Goal: Task Accomplishment & Management: Use online tool/utility

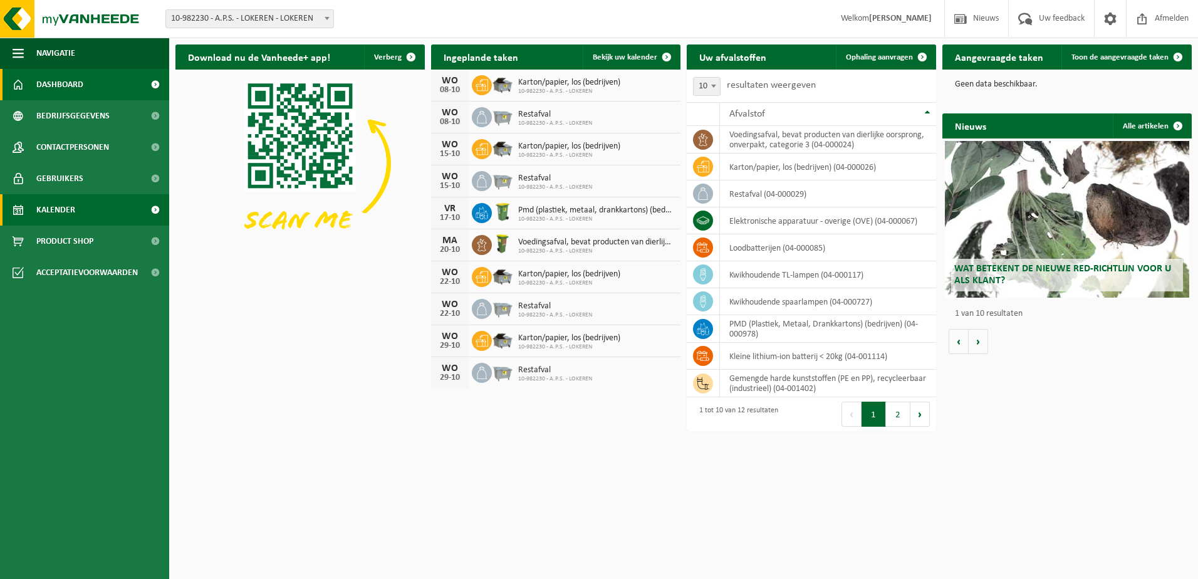
click at [90, 210] on link "Kalender" at bounding box center [84, 209] width 169 height 31
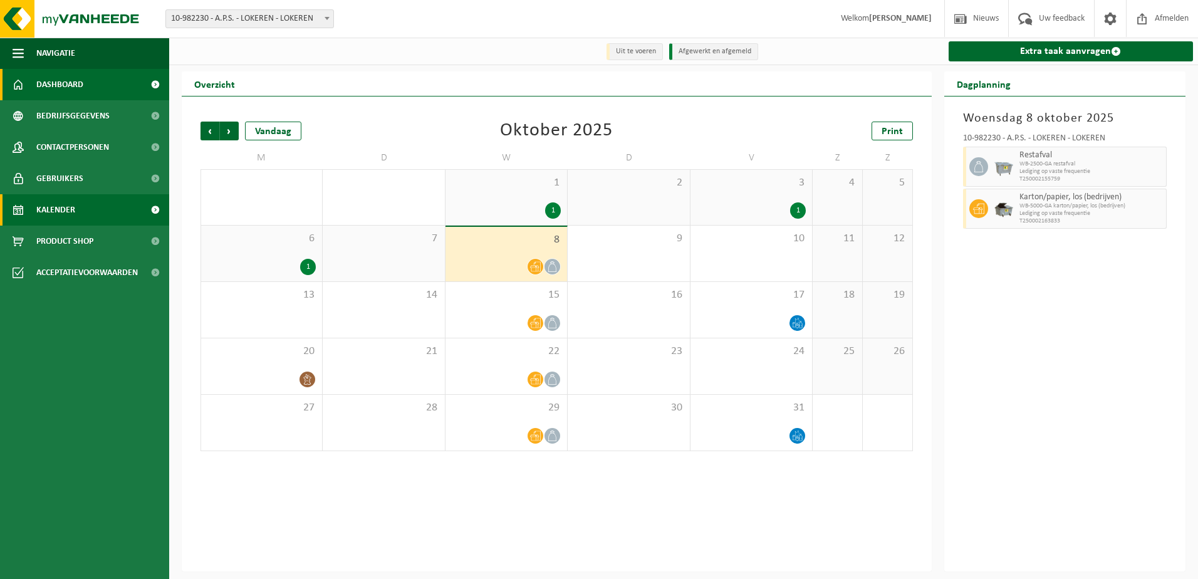
click at [78, 93] on span "Dashboard" at bounding box center [59, 84] width 47 height 31
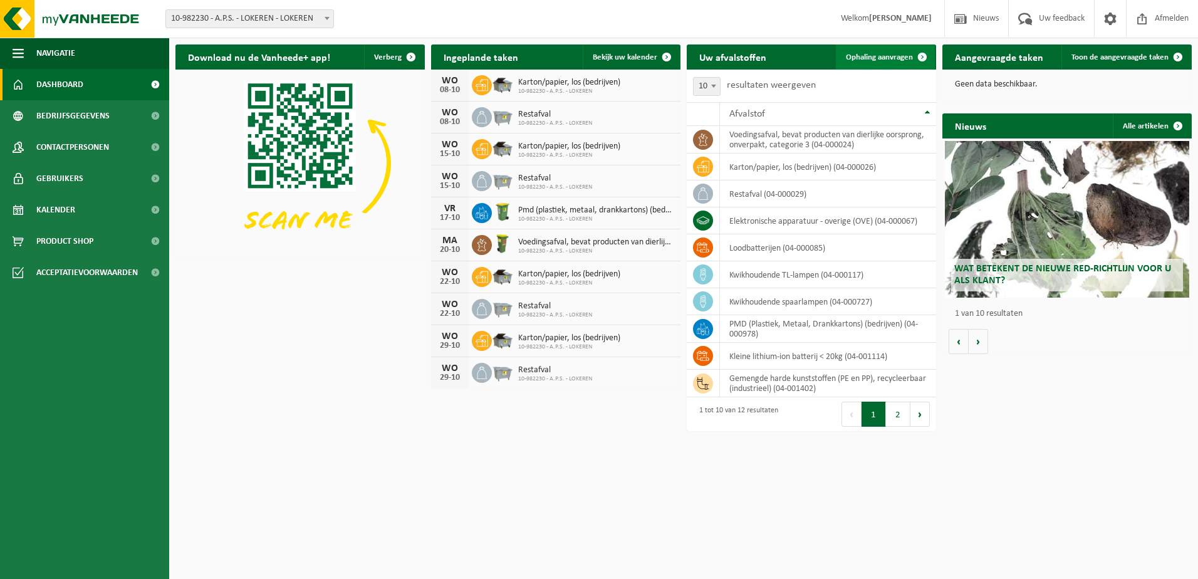
click at [893, 53] on span "Ophaling aanvragen" at bounding box center [879, 57] width 67 height 8
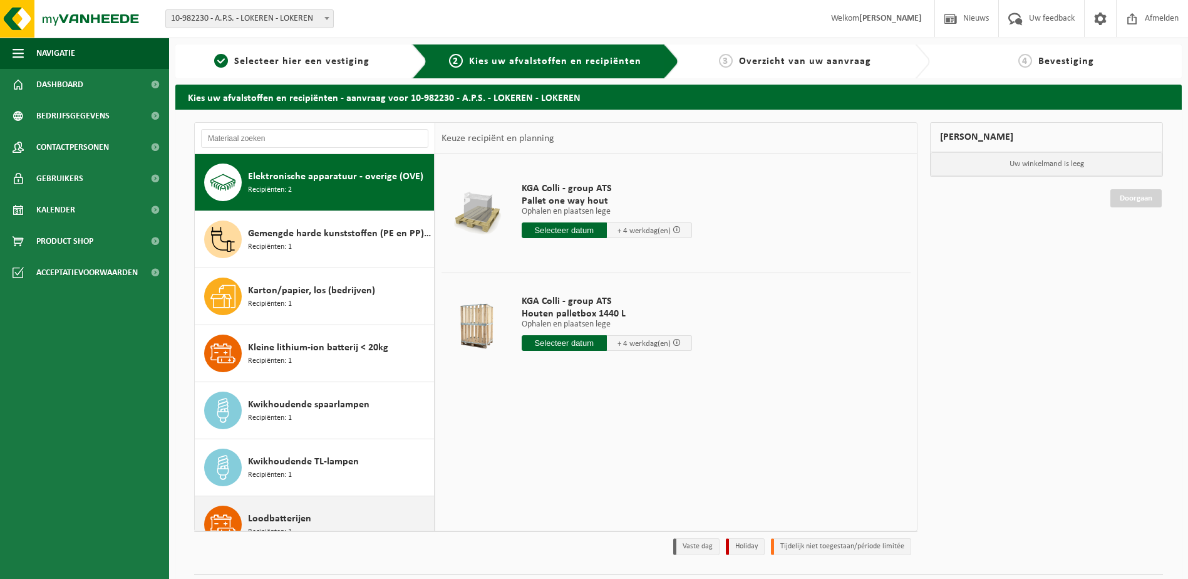
click at [363, 247] on div "Gemengde harde kunststoffen (PE en PP), recycleerbaar (industrieel) Recipiënten…" at bounding box center [339, 239] width 183 height 38
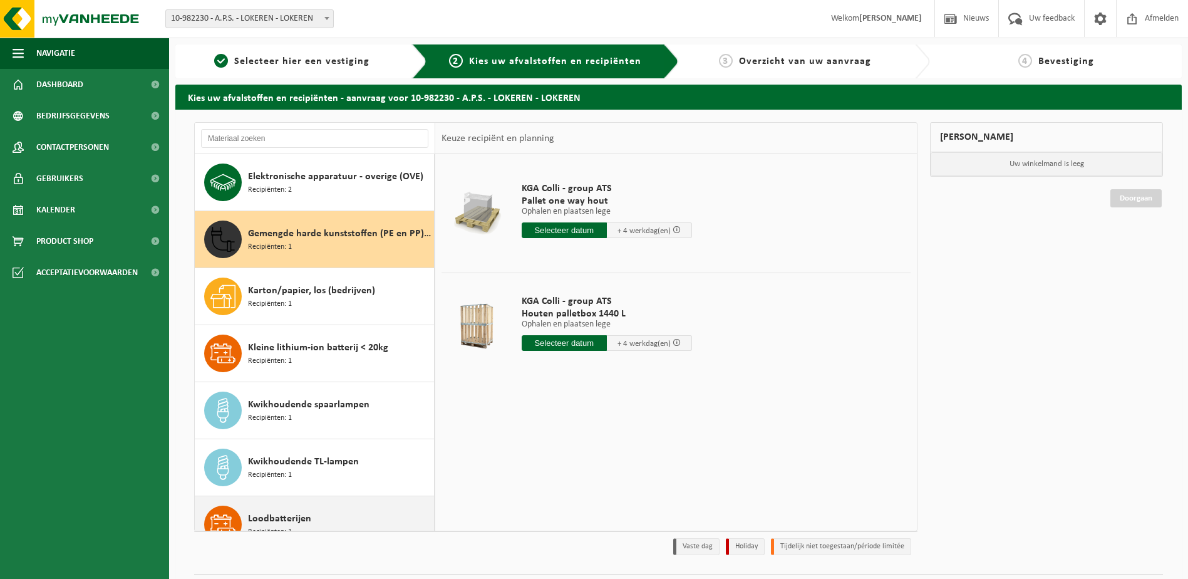
scroll to position [57, 0]
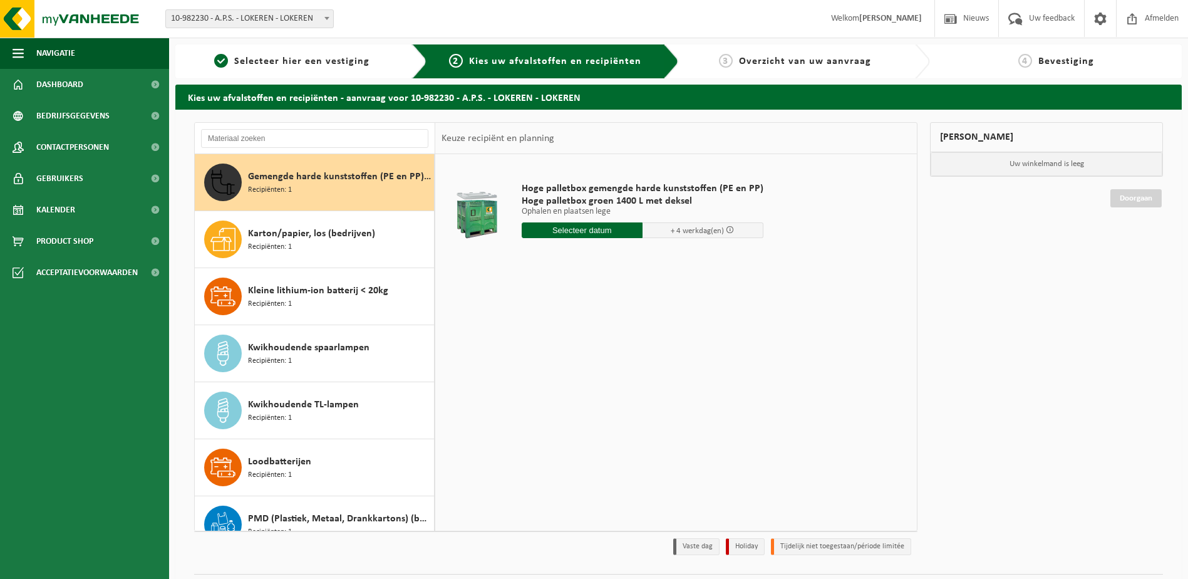
click at [598, 227] on input "text" at bounding box center [582, 230] width 121 height 16
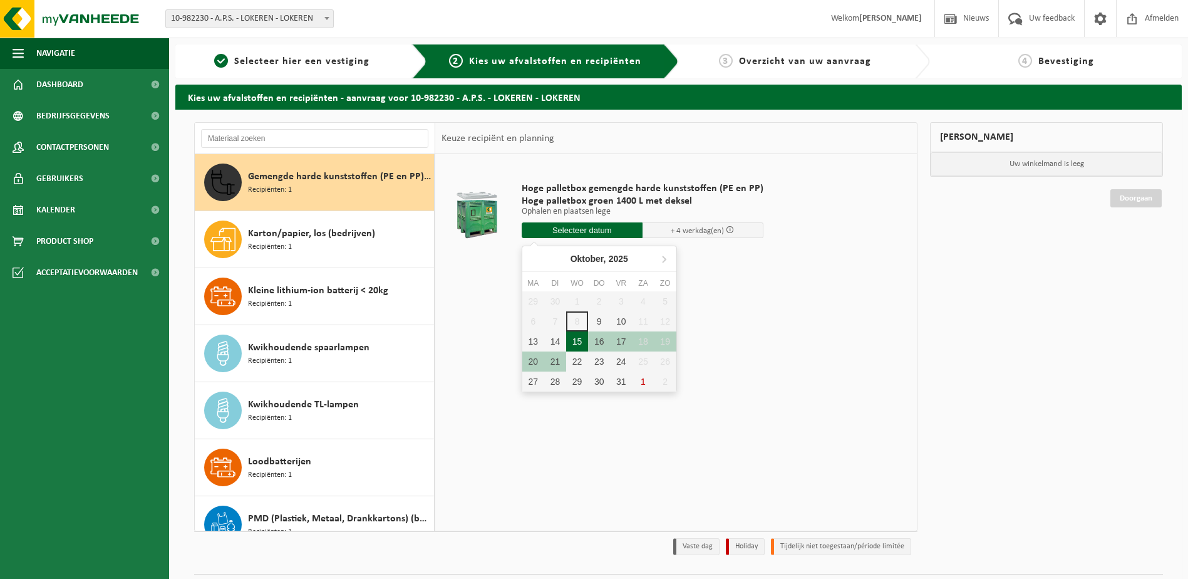
click at [583, 345] on div "15" at bounding box center [577, 341] width 22 height 20
type input "Van 2025-10-15"
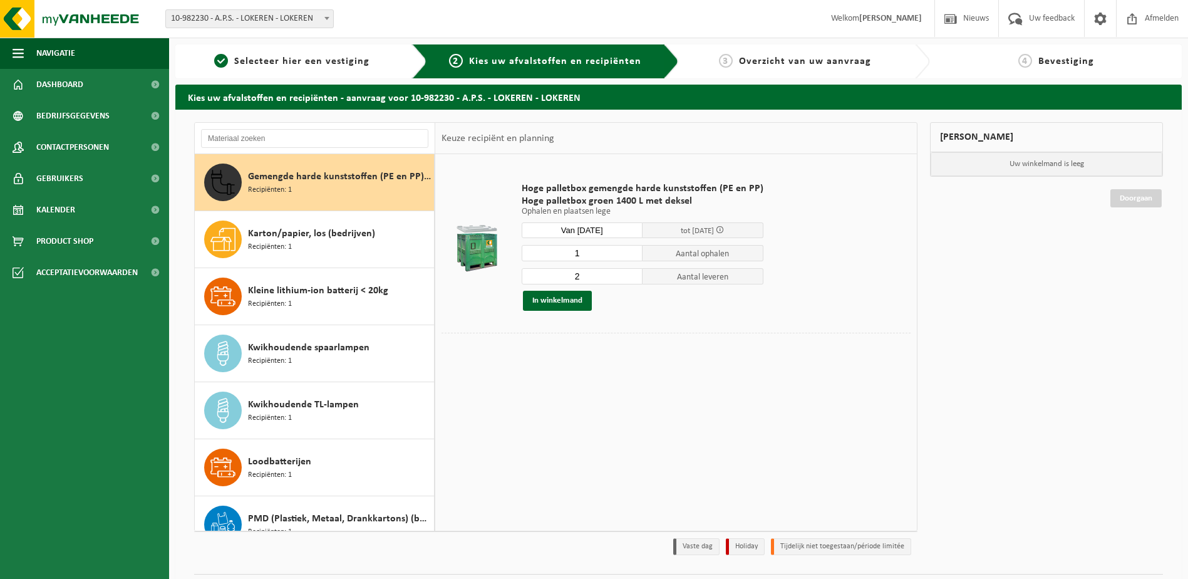
type input "1"
click at [629, 255] on input "1" at bounding box center [582, 253] width 121 height 16
type input "1"
click at [627, 277] on input "1" at bounding box center [582, 276] width 121 height 16
click at [565, 301] on button "In winkelmand" at bounding box center [557, 301] width 69 height 20
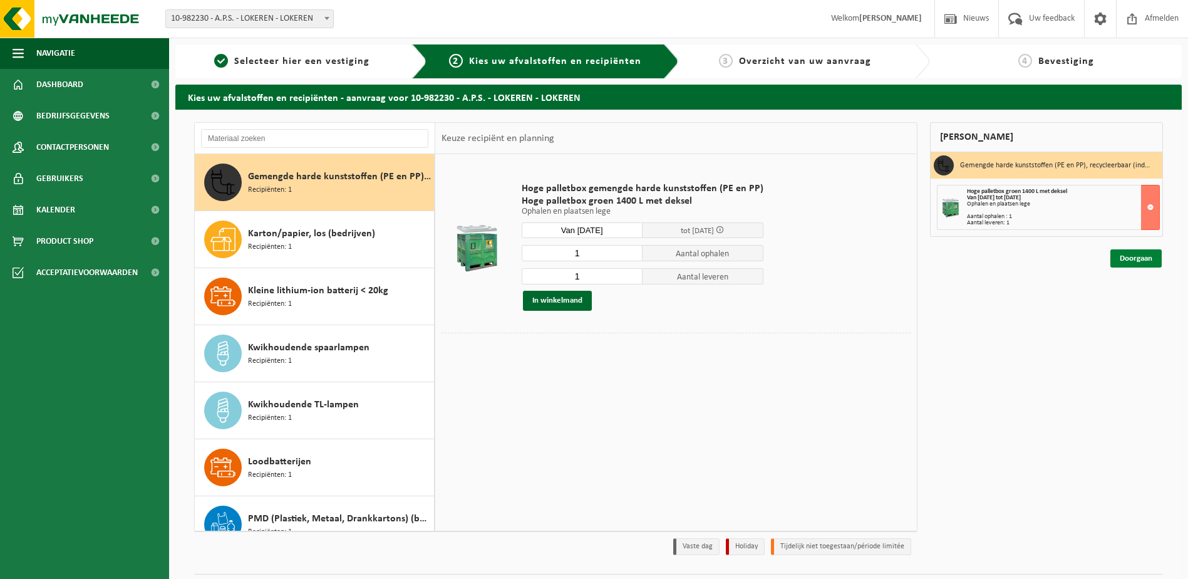
click at [1127, 257] on link "Doorgaan" at bounding box center [1136, 258] width 51 height 18
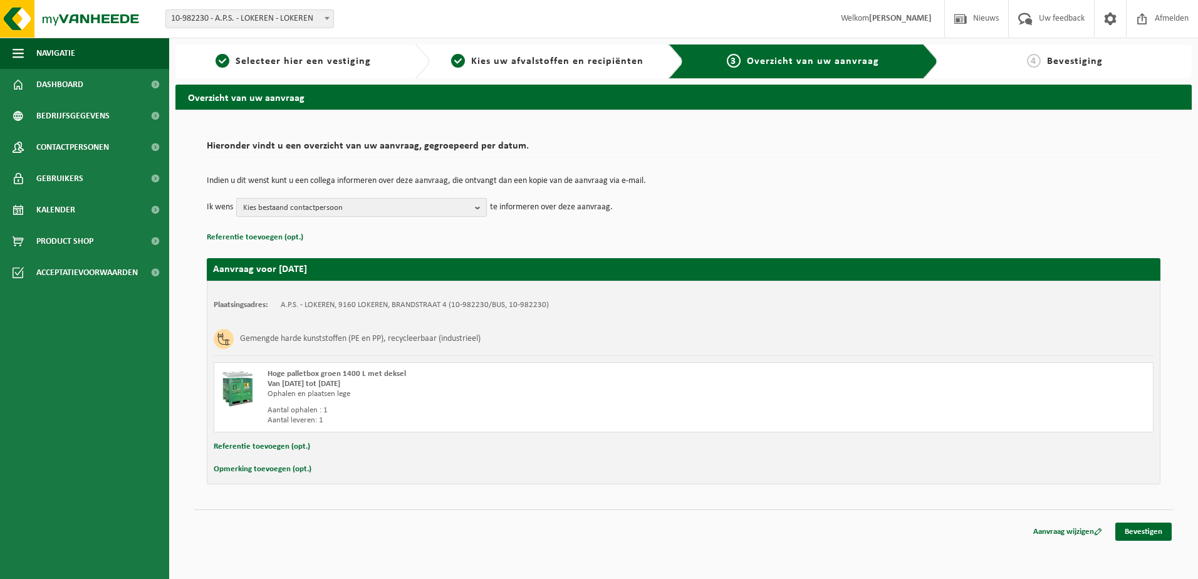
click at [479, 207] on b "button" at bounding box center [480, 208] width 11 height 18
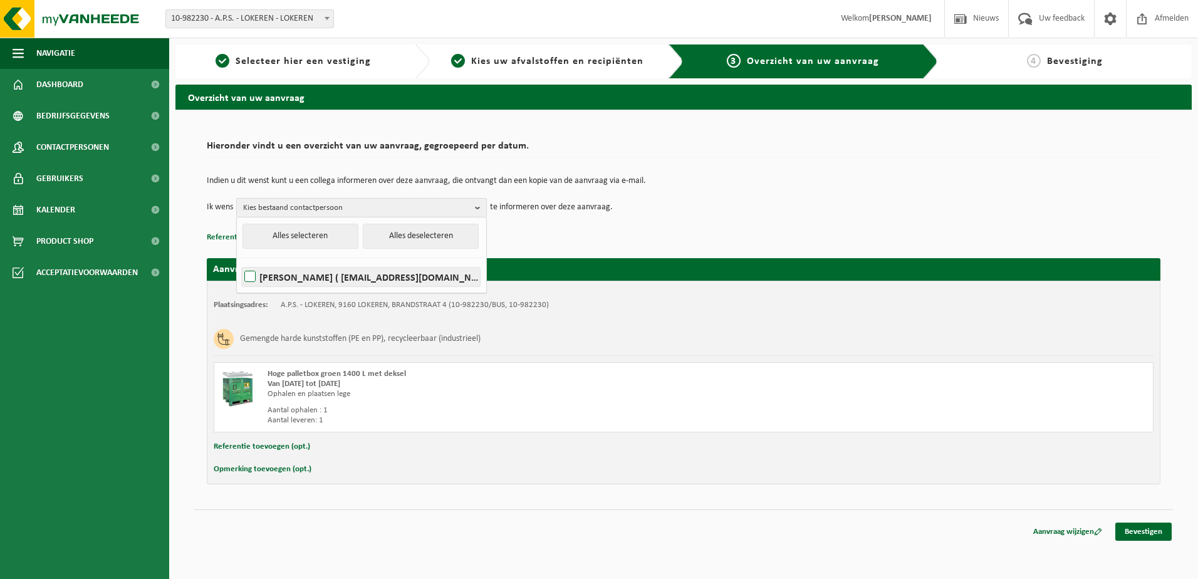
click at [248, 276] on label "STIJN DEWEER ( stijn.deweer@aps.be )" at bounding box center [361, 276] width 238 height 19
click at [240, 261] on input "STIJN DEWEER ( stijn.deweer@aps.be )" at bounding box center [239, 261] width 1 height 1
checkbox input "true"
click at [264, 468] on button "Opmerking toevoegen (opt.)" at bounding box center [263, 469] width 98 height 16
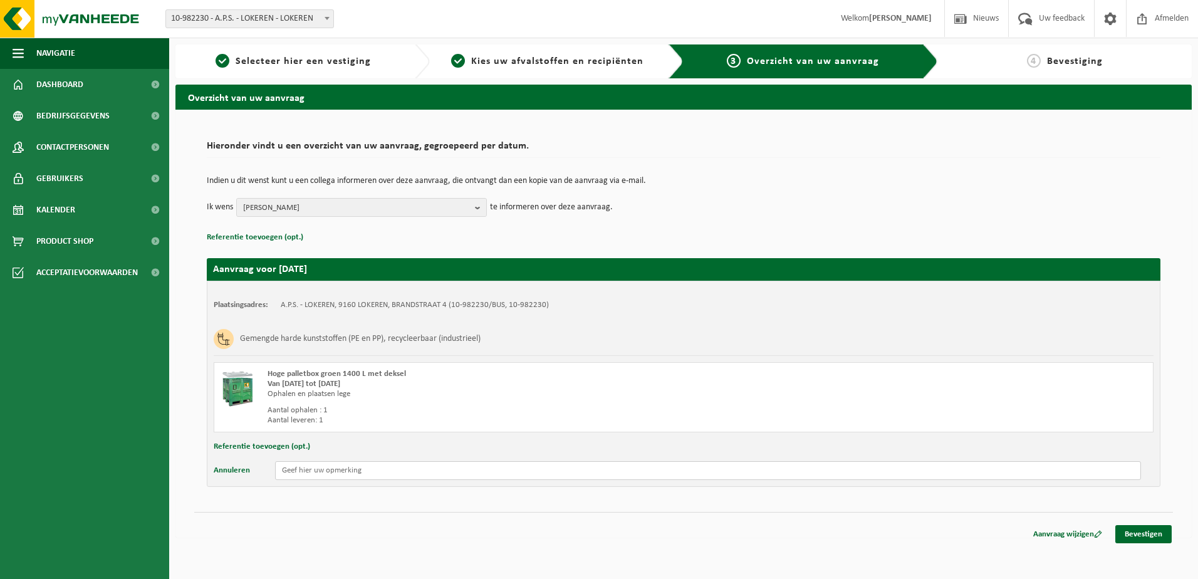
click at [348, 473] on input "text" at bounding box center [708, 470] width 866 height 19
type input "Palletbox staat achteraan het gebouw"
click at [1153, 536] on link "Bevestigen" at bounding box center [1143, 534] width 56 height 18
click at [1148, 534] on link "Bevestigen" at bounding box center [1143, 534] width 56 height 18
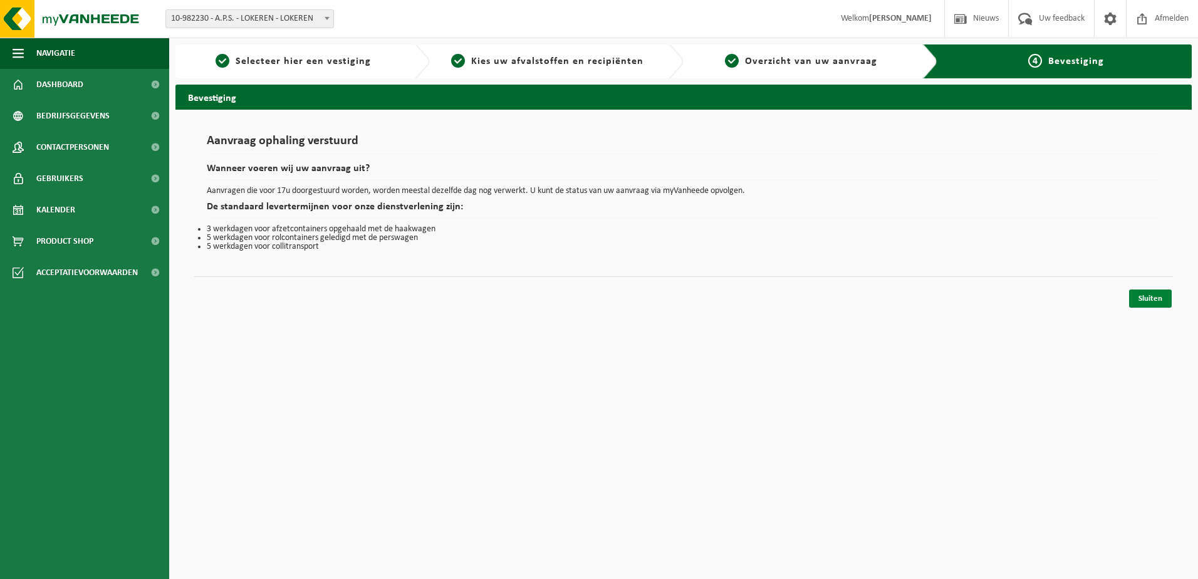
click at [1163, 301] on link "Sluiten" at bounding box center [1150, 298] width 43 height 18
